Goal: Information Seeking & Learning: Learn about a topic

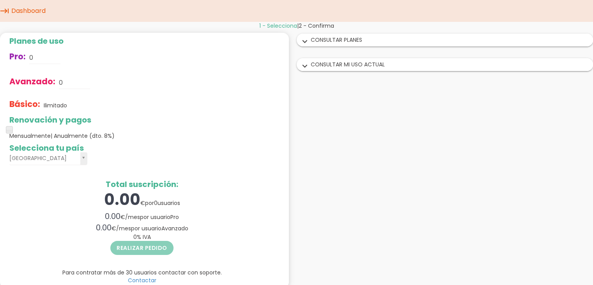
click at [339, 62] on div "expand_more CONSULTAR MI USO ACTUAL" at bounding box center [445, 64] width 296 height 12
click at [304, 70] on icon "expand_more" at bounding box center [305, 66] width 12 height 10
click at [325, 40] on div "expand_more CONSULTAR PLANES" at bounding box center [445, 40] width 296 height 12
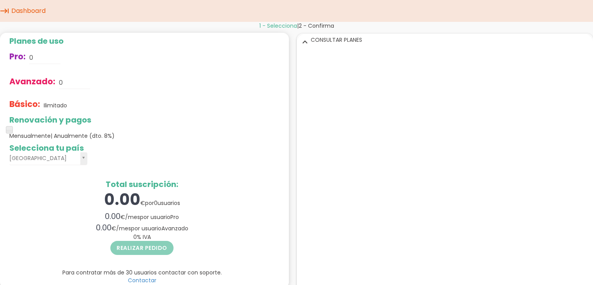
click at [303, 41] on icon "expand_more" at bounding box center [305, 42] width 12 height 10
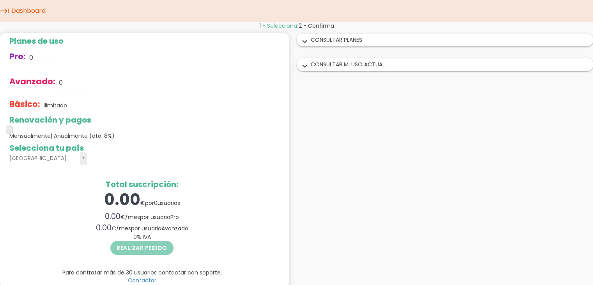
click at [335, 43] on div "expand_more CONSULTAR PLANES" at bounding box center [445, 40] width 296 height 12
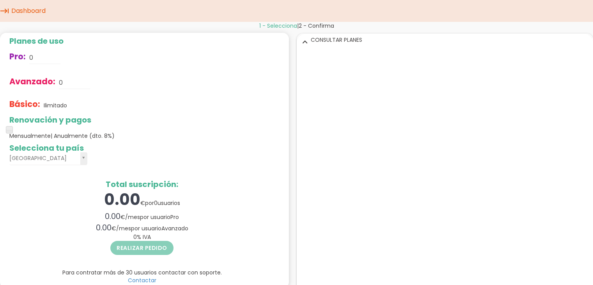
click at [303, 40] on icon "expand_more" at bounding box center [305, 42] width 12 height 10
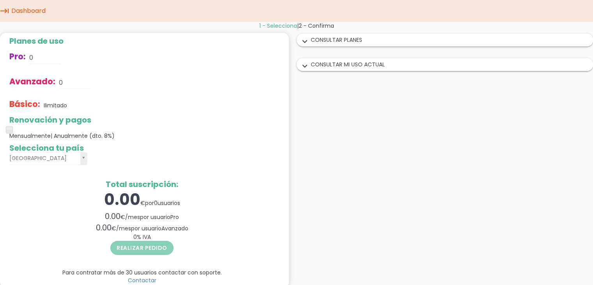
click at [304, 67] on icon "expand_more" at bounding box center [305, 66] width 12 height 10
click at [305, 63] on icon "expand_more" at bounding box center [305, 66] width 12 height 10
click at [315, 37] on div "expand_more CONSULTAR PLANES" at bounding box center [445, 40] width 296 height 12
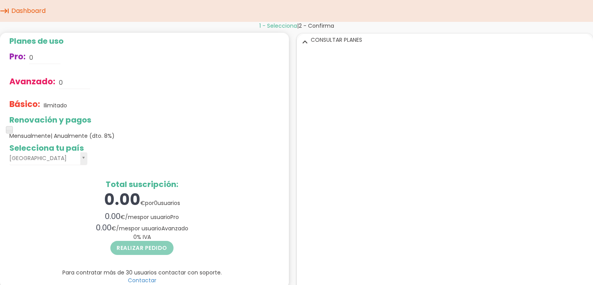
click at [303, 36] on div "expand_more CONSULTAR PLANES" at bounding box center [445, 40] width 296 height 12
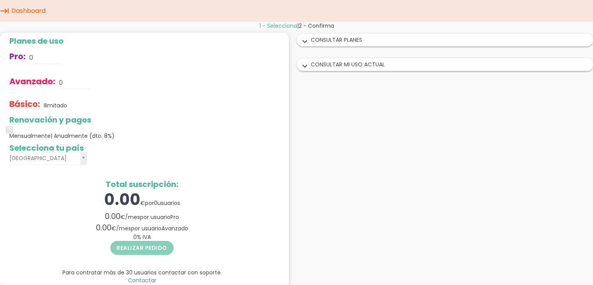
click at [362, 61] on div "expand_more CONSULTAR MI USO ACTUAL" at bounding box center [445, 64] width 296 height 12
click at [351, 43] on div "expand_more CONSULTAR PLANES" at bounding box center [445, 40] width 296 height 12
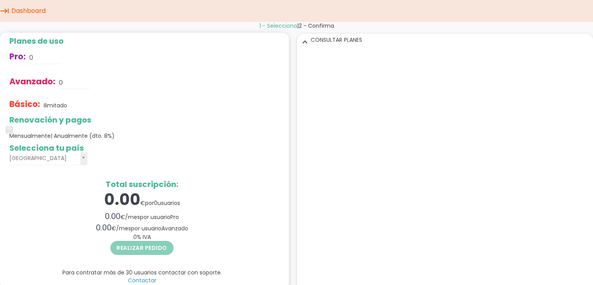
click at [299, 43] on icon "expand_more" at bounding box center [305, 42] width 12 height 10
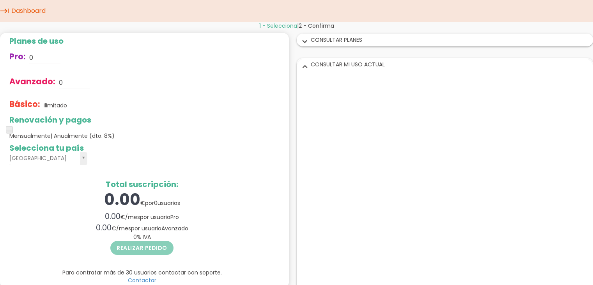
click at [305, 64] on icon "expand_more" at bounding box center [305, 66] width 12 height 10
click at [306, 66] on icon "expand_more" at bounding box center [305, 66] width 12 height 10
click at [340, 64] on div "expand_more CONSULTAR MI USO ACTUAL" at bounding box center [445, 64] width 296 height 12
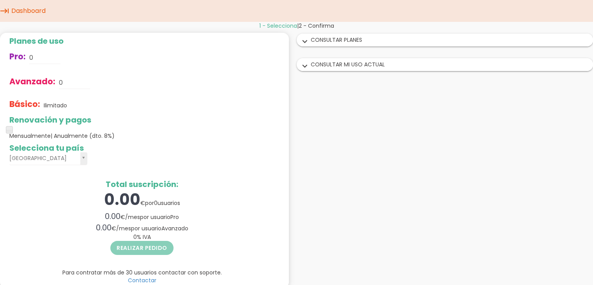
click at [5, 10] on icon "keyboard_tab" at bounding box center [4, 11] width 9 height 22
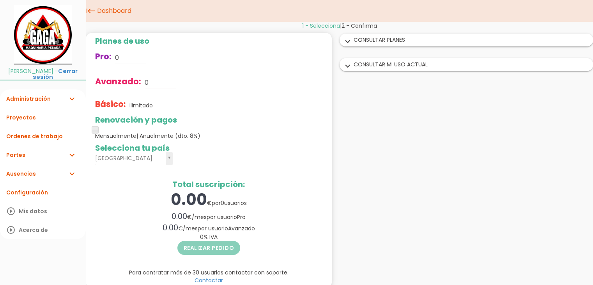
scroll to position [9, 0]
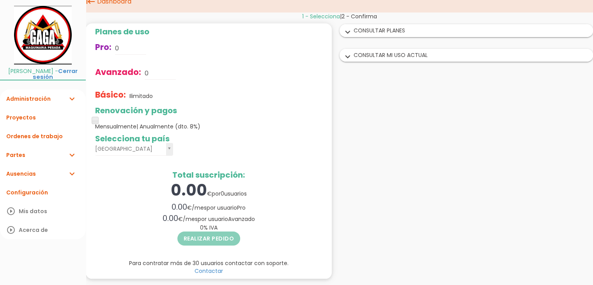
click at [379, 178] on div "1 - Selecciona | 2 - Confirma Planes de uso Pro: 0 Avanzado: 0 Básico: Ilimitad…" at bounding box center [339, 148] width 507 height 272
click at [32, 198] on link "Configuración" at bounding box center [43, 192] width 86 height 19
